Goal: Complete application form

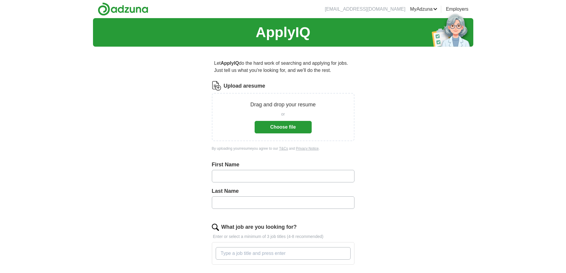
click at [333, 111] on div "Drag and drop your resume or Choose file" at bounding box center [283, 117] width 127 height 33
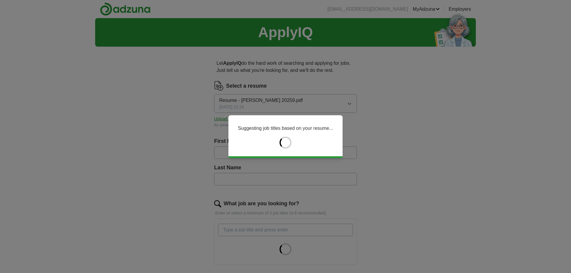
type input "******"
type input "*****"
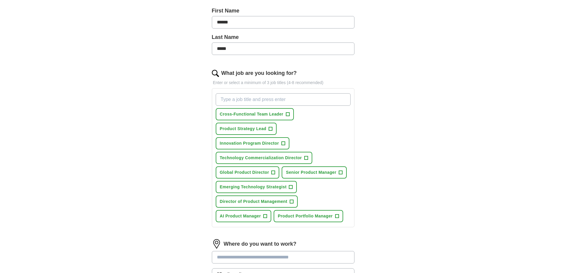
scroll to position [143, 0]
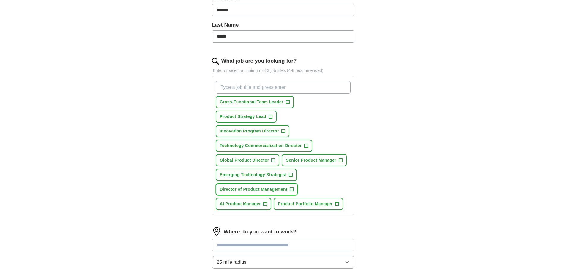
click at [292, 189] on span "+" at bounding box center [292, 189] width 4 height 5
click at [275, 176] on span "Emerging Technology Strategist" at bounding box center [253, 175] width 67 height 6
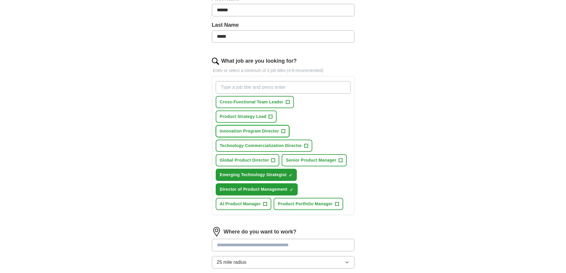
click at [267, 130] on span "Innovation Program Director" at bounding box center [249, 131] width 59 height 6
click at [306, 88] on input "What job are you looking for?" at bounding box center [283, 87] width 135 height 12
type input "VP Product Management"
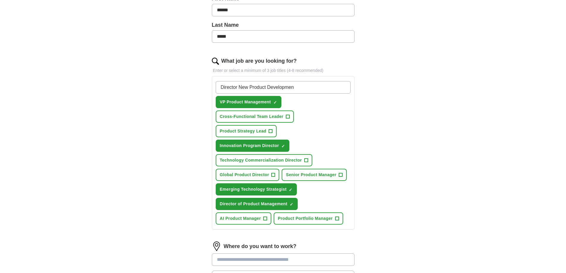
type input "Director New Product Development"
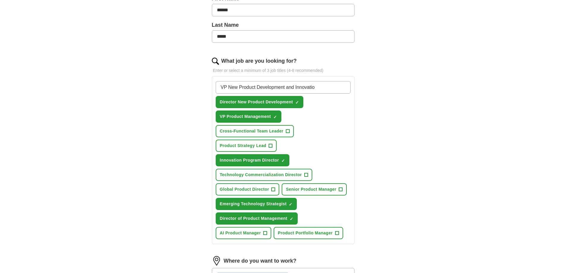
type input "VP New Product Development and Innovation"
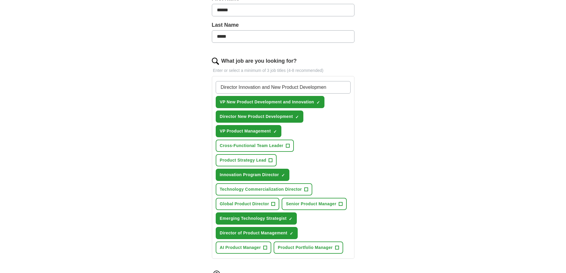
type input "Director Innovation and New Product Development"
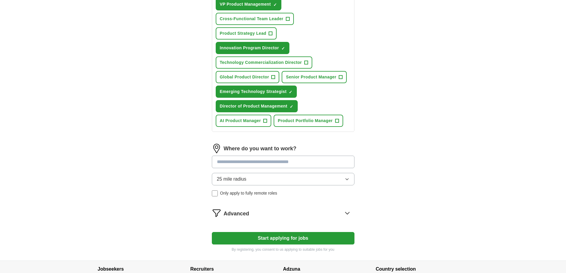
scroll to position [285, 0]
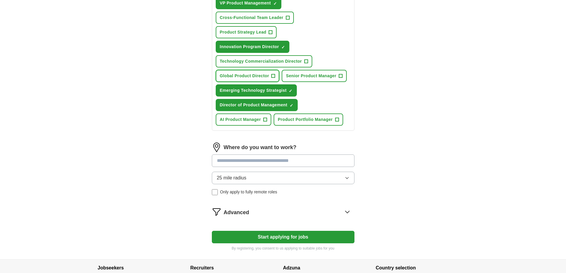
click at [262, 77] on span "Global Product Director" at bounding box center [244, 76] width 49 height 6
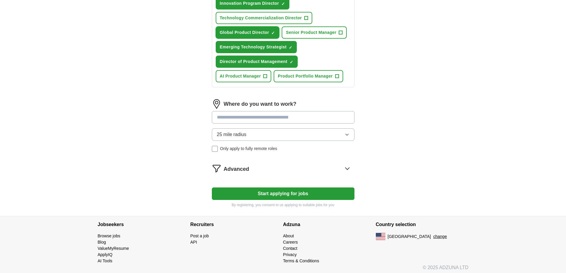
scroll to position [332, 0]
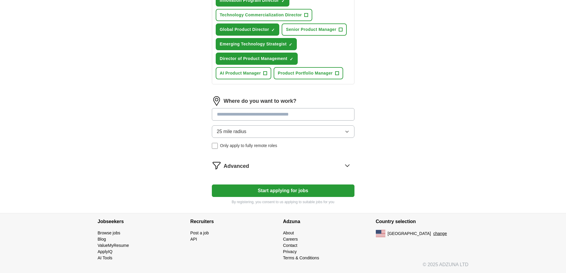
click at [310, 118] on input at bounding box center [283, 114] width 143 height 12
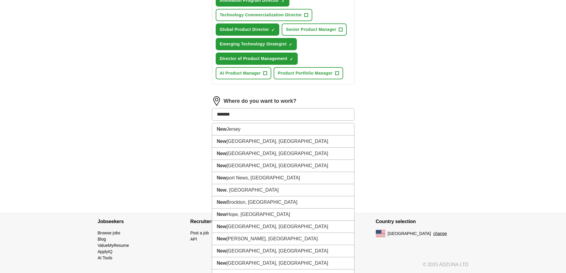
type input "********"
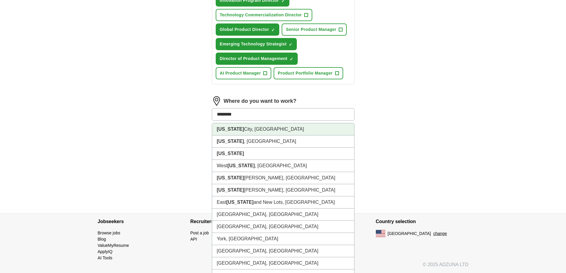
click at [285, 128] on li "[US_STATE][GEOGRAPHIC_DATA], [GEOGRAPHIC_DATA]" at bounding box center [283, 129] width 142 height 12
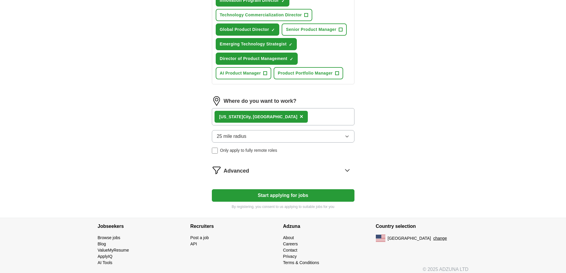
scroll to position [336, 0]
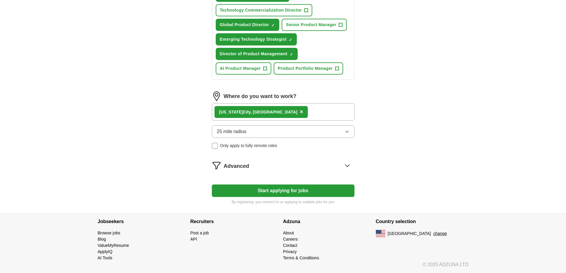
click at [347, 166] on icon at bounding box center [347, 166] width 4 height 2
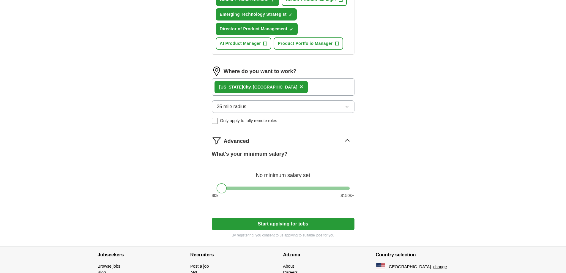
scroll to position [395, 0]
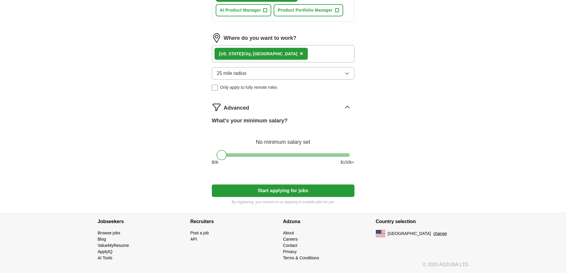
click at [303, 154] on div at bounding box center [283, 155] width 133 height 4
click at [324, 154] on div at bounding box center [283, 155] width 133 height 4
click at [338, 154] on div at bounding box center [283, 155] width 133 height 4
click at [347, 153] on div at bounding box center [283, 155] width 133 height 4
drag, startPoint x: 341, startPoint y: 154, endPoint x: 372, endPoint y: 155, distance: 31.5
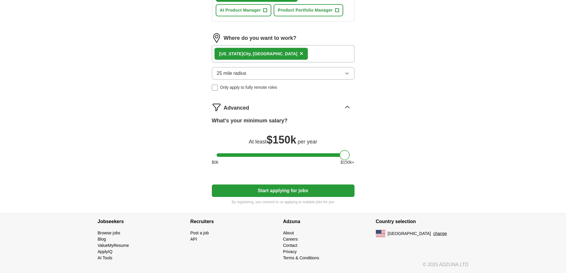
drag, startPoint x: 344, startPoint y: 155, endPoint x: 204, endPoint y: 155, distance: 140.0
click at [350, 122] on div "What's your minimum salary?" at bounding box center [283, 121] width 143 height 8
click at [347, 155] on div at bounding box center [283, 155] width 133 height 4
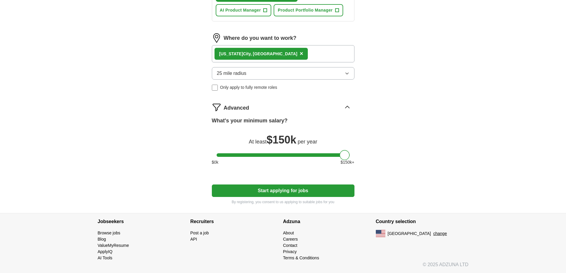
drag, startPoint x: 347, startPoint y: 155, endPoint x: 380, endPoint y: 156, distance: 33.6
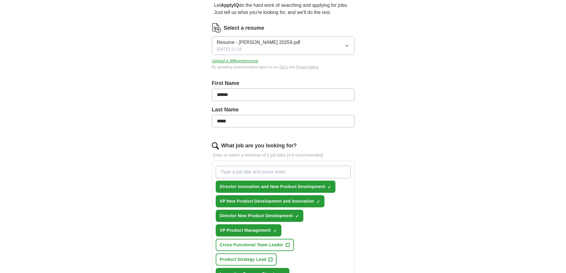
scroll to position [0, 0]
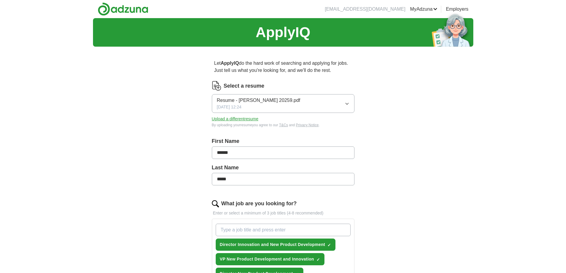
click at [0, 0] on link "Preferences" at bounding box center [0, 0] width 0 height 0
click at [425, 9] on link "MyAdzuna" at bounding box center [423, 9] width 27 height 7
click at [0, 0] on link "Alerts" at bounding box center [0, 0] width 0 height 0
